Goal: Check status: Check status

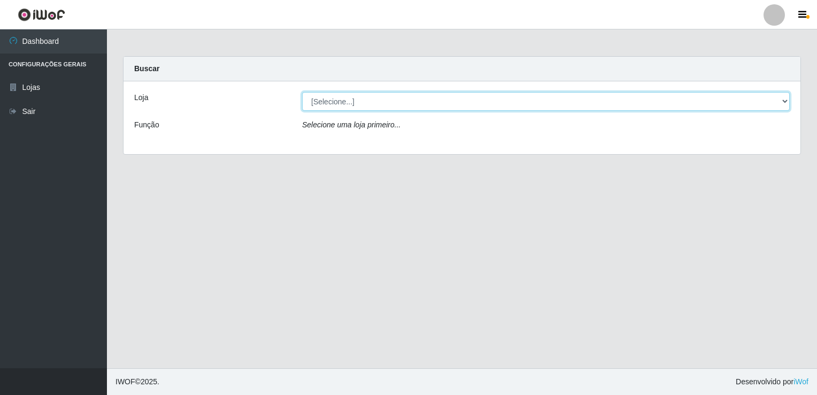
click at [401, 108] on select "[Selecione...] Bemais Supermercados - [GEOGRAPHIC_DATA]" at bounding box center [546, 101] width 488 height 19
select select "250"
click at [302, 92] on select "[Selecione...] Bemais Supermercados - [GEOGRAPHIC_DATA]" at bounding box center [546, 101] width 488 height 19
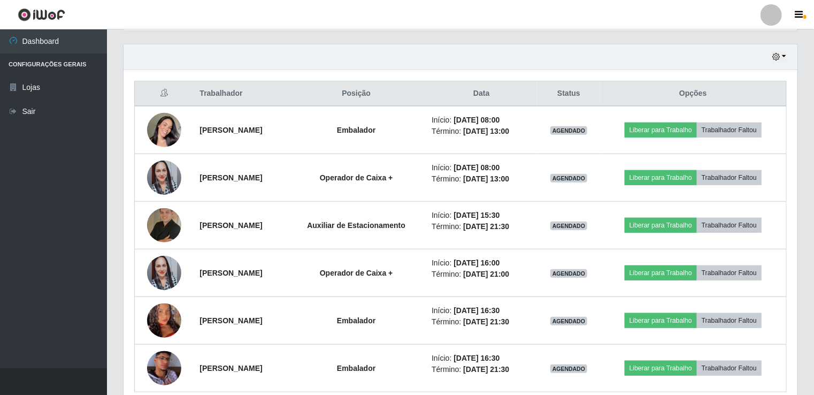
scroll to position [408, 0]
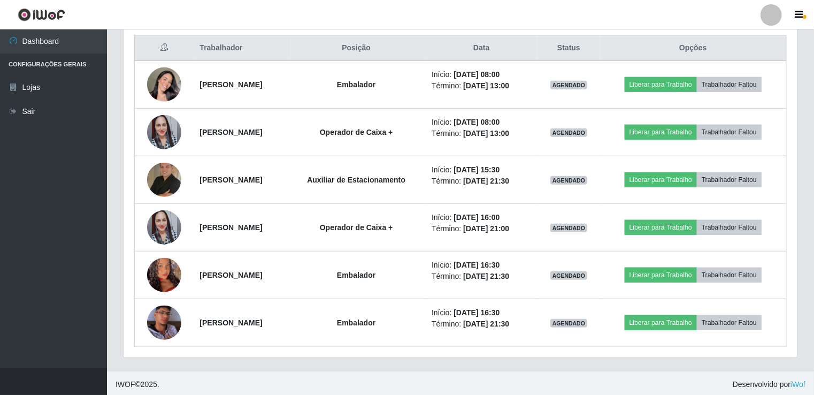
click at [814, 186] on div "Carregando... Buscar Recarregando em 16 segundos... Loja [Selecione...] Bemais …" at bounding box center [460, 9] width 707 height 723
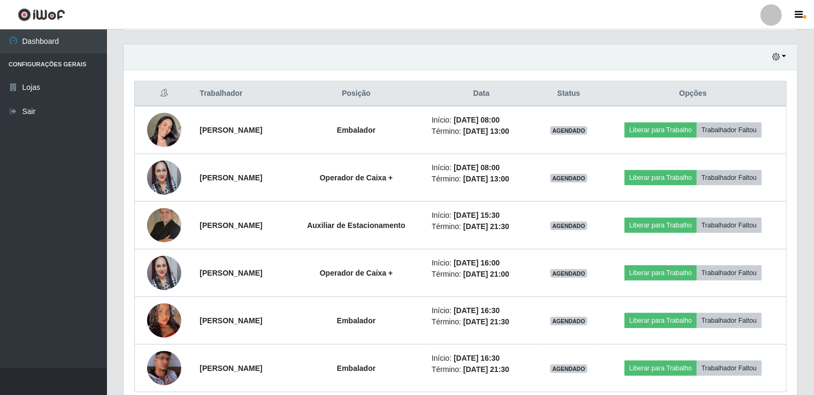
scroll to position [359, 0]
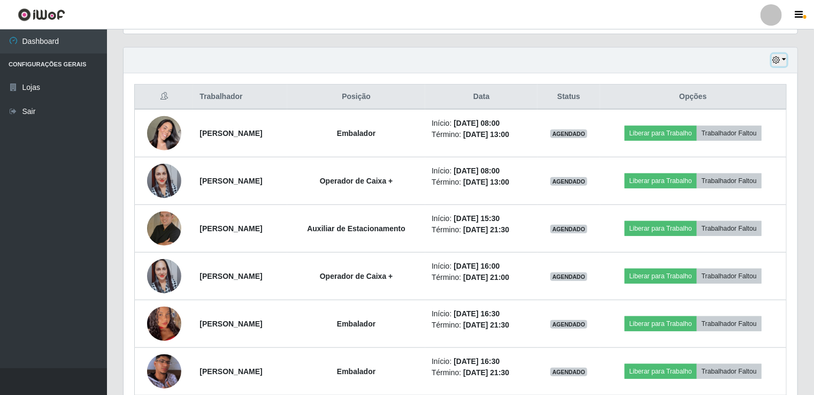
click at [785, 58] on button "button" at bounding box center [779, 60] width 15 height 12
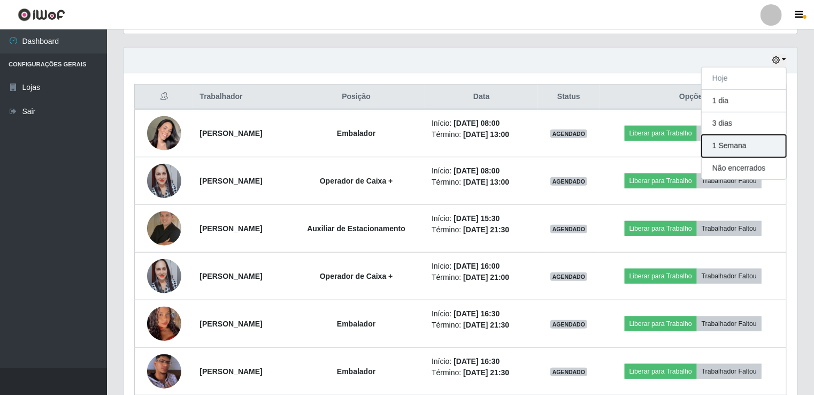
click at [759, 140] on button "1 Semana" at bounding box center [744, 146] width 85 height 22
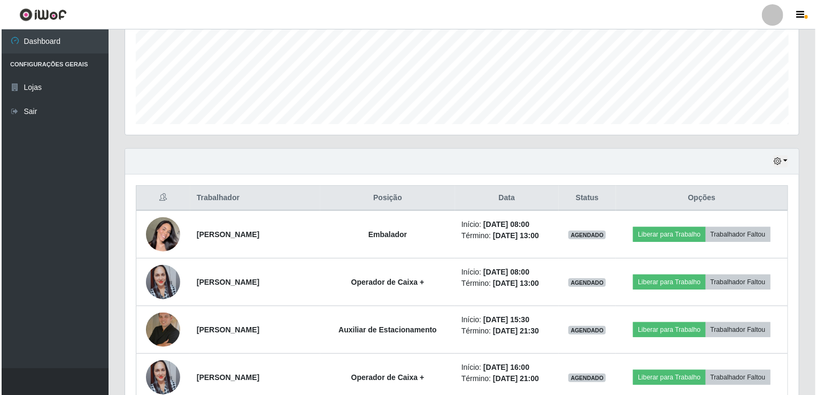
scroll to position [254, 0]
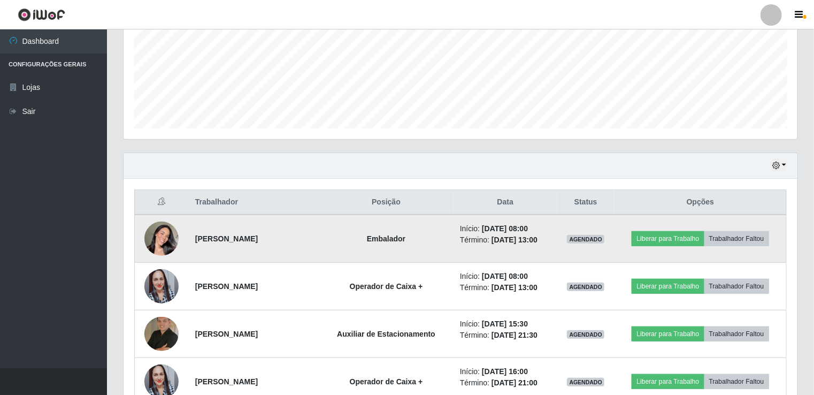
click at [167, 236] on img at bounding box center [161, 238] width 34 height 61
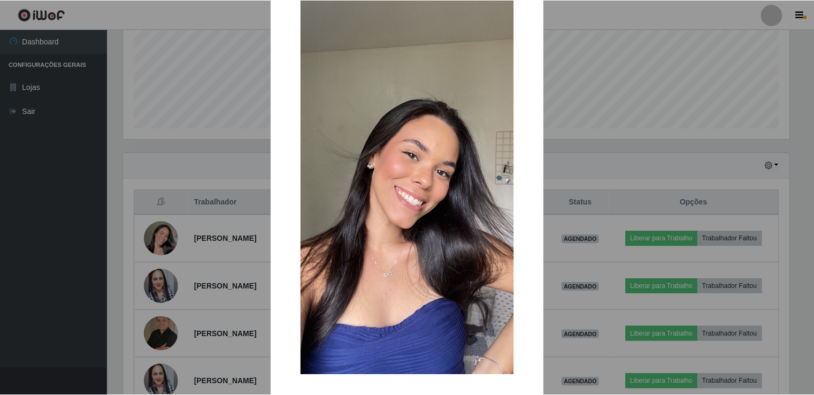
scroll to position [79, 0]
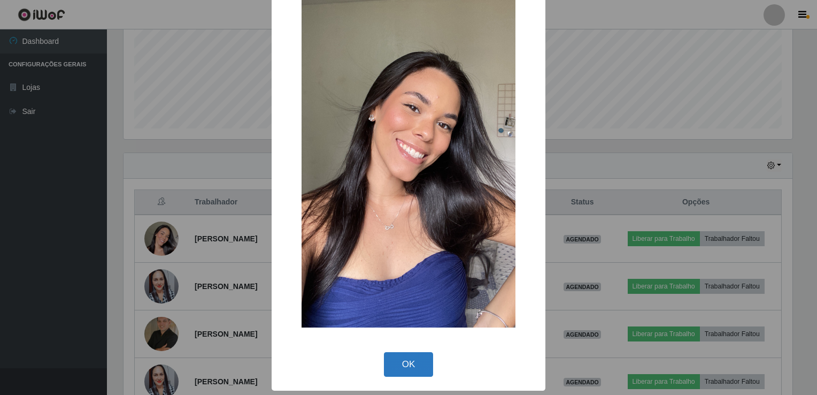
click at [387, 359] on button "OK" at bounding box center [409, 364] width 50 height 25
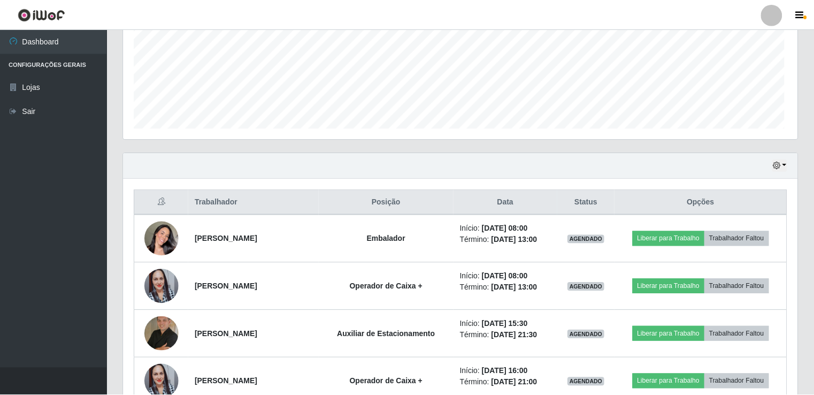
scroll to position [222, 674]
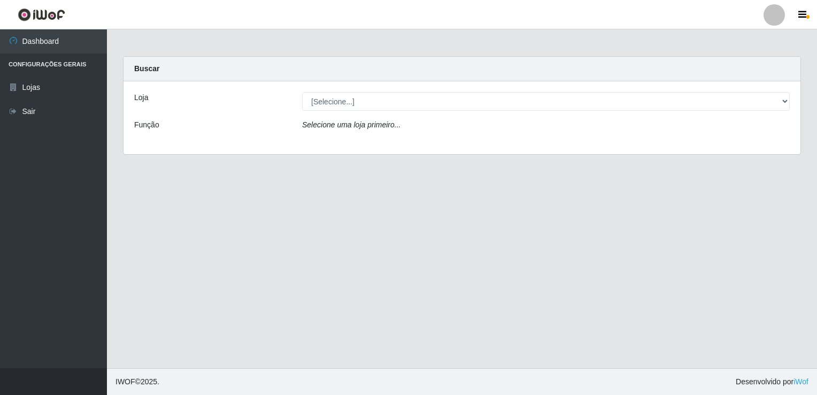
click at [700, 92] on div "Loja [Selecione...] Bemais Supermercados - Cidade Universitária Função Selecion…" at bounding box center [462, 117] width 677 height 73
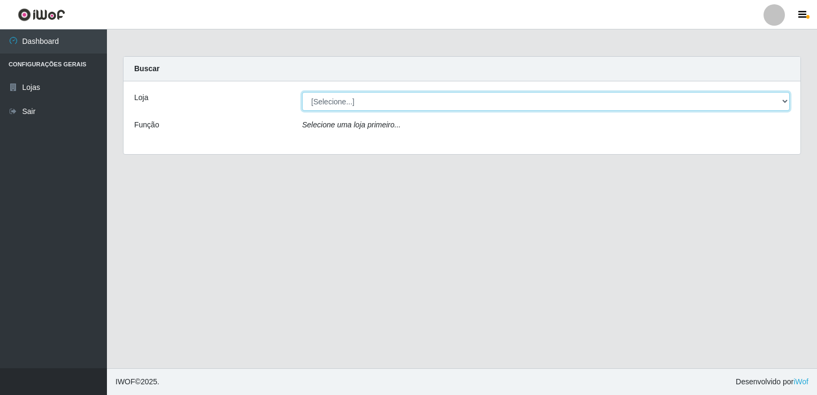
click at [699, 106] on select "[Selecione...] Bemais Supermercados - [GEOGRAPHIC_DATA]" at bounding box center [546, 101] width 488 height 19
select select "250"
click at [302, 92] on select "[Selecione...] Bemais Supermercados - [GEOGRAPHIC_DATA]" at bounding box center [546, 101] width 488 height 19
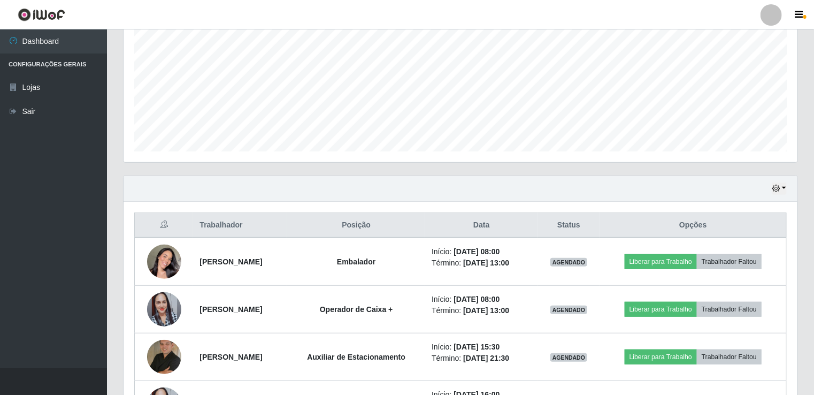
scroll to position [246, 0]
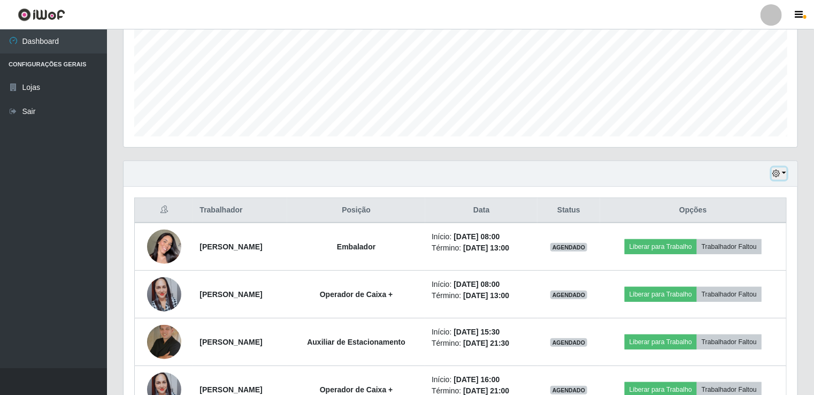
click at [774, 177] on button "button" at bounding box center [779, 173] width 15 height 12
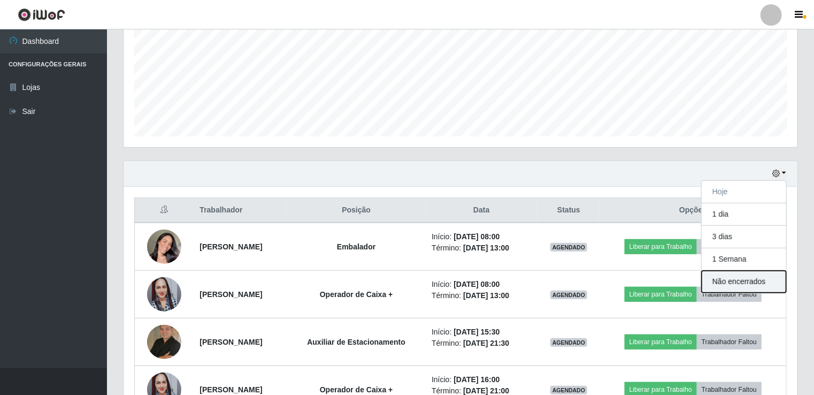
click at [756, 273] on button "Não encerrados" at bounding box center [744, 282] width 85 height 22
